Goal: Check status: Check status

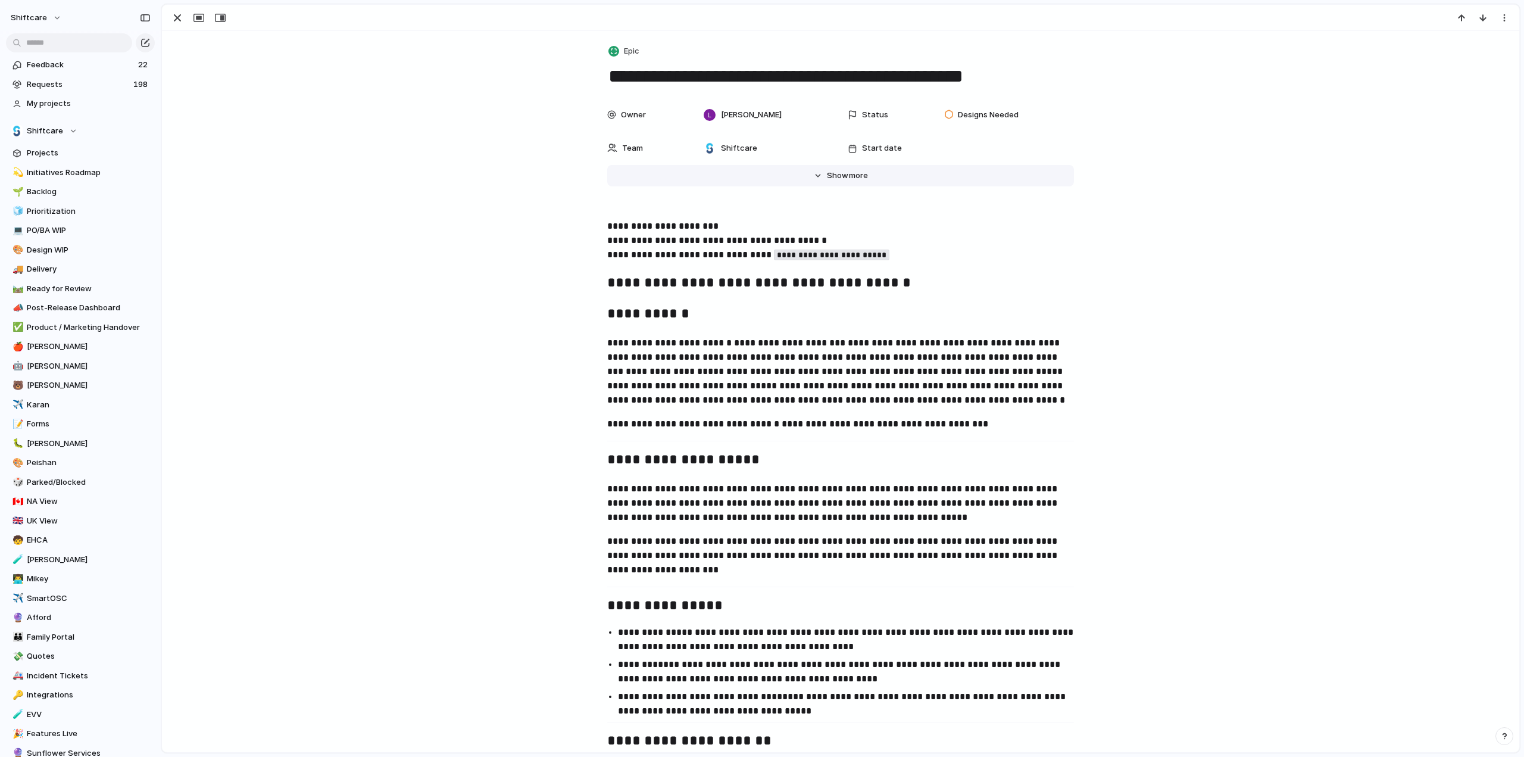
click at [833, 168] on button "Hide Show more" at bounding box center [840, 175] width 467 height 21
